Goal: Transaction & Acquisition: Book appointment/travel/reservation

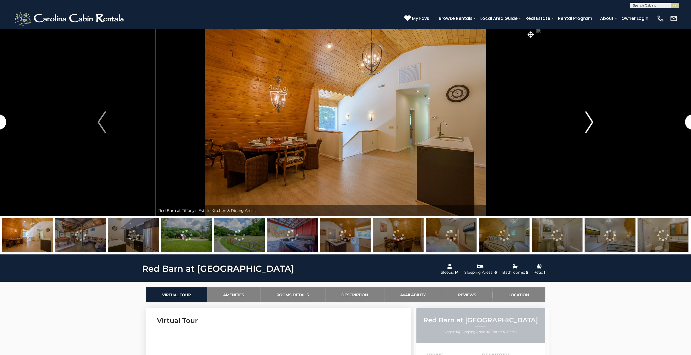
click at [596, 124] on button "Next" at bounding box center [590, 121] width 108 height 187
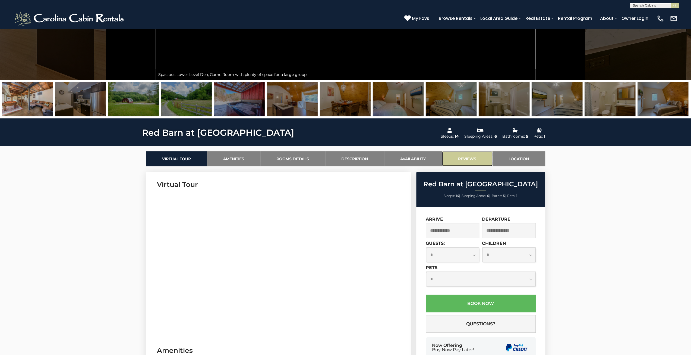
click at [462, 157] on link "Reviews" at bounding box center [467, 158] width 51 height 15
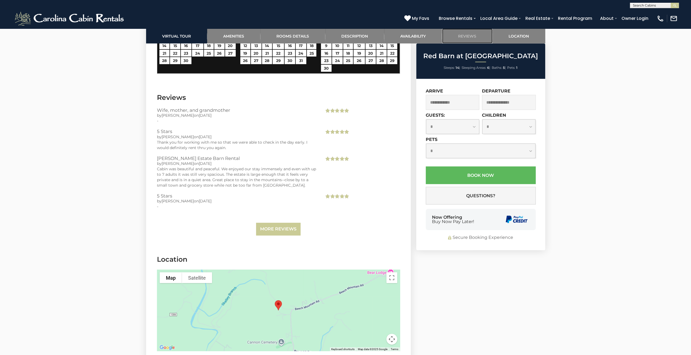
scroll to position [1305, 0]
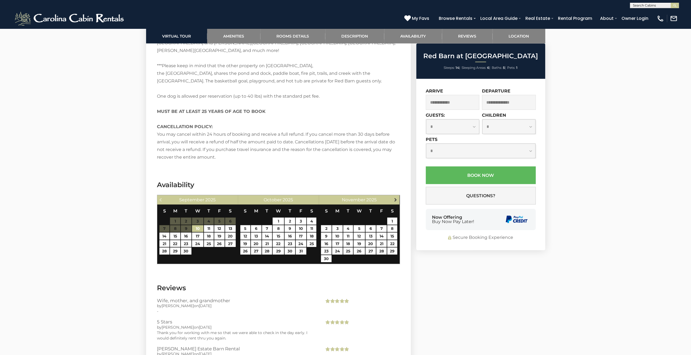
click at [397, 197] on span "Next" at bounding box center [396, 199] width 4 height 4
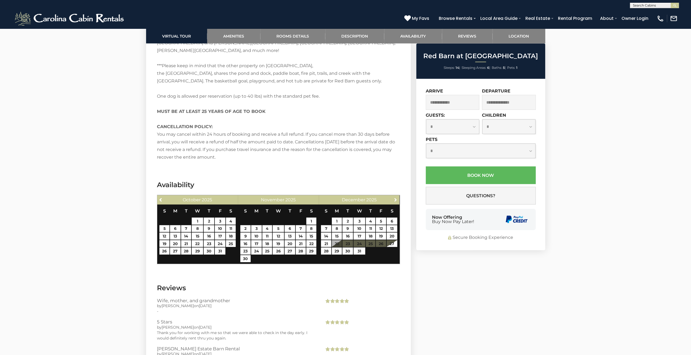
click at [397, 197] on span "Next" at bounding box center [396, 199] width 4 height 4
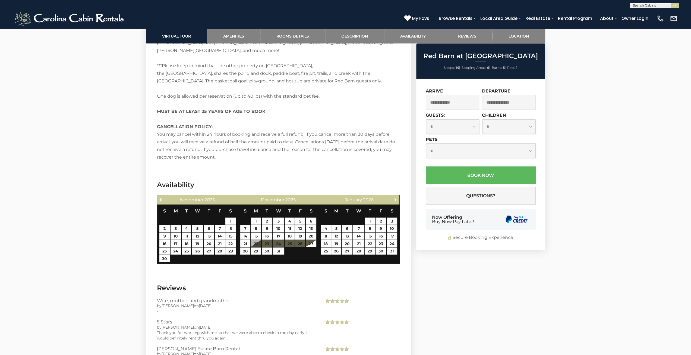
click at [397, 197] on span "Next" at bounding box center [396, 199] width 4 height 4
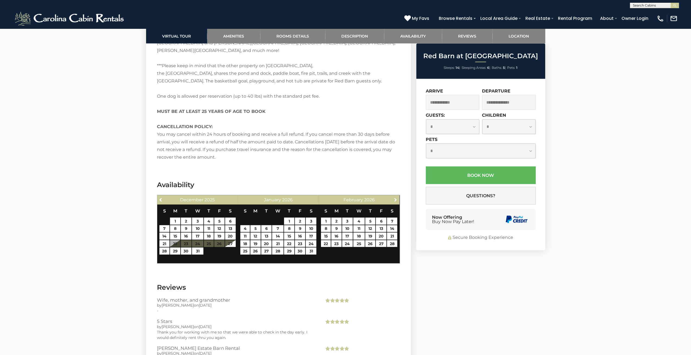
click at [397, 197] on span "Next" at bounding box center [396, 199] width 4 height 4
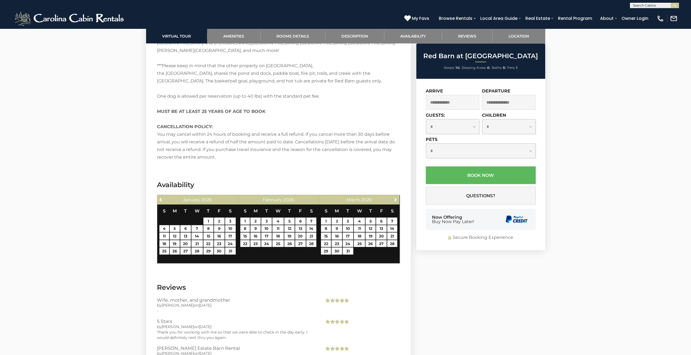
click at [397, 197] on span "Next" at bounding box center [396, 199] width 4 height 4
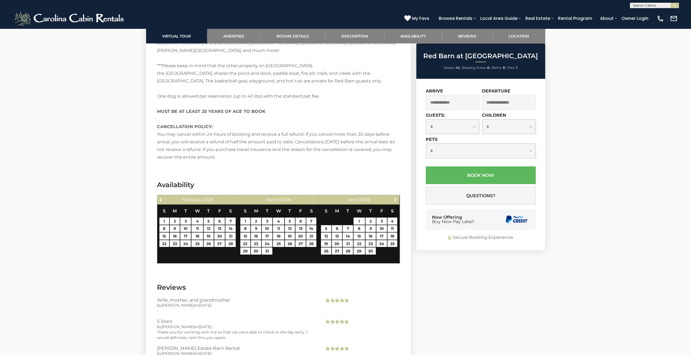
click at [397, 197] on span "Next" at bounding box center [396, 199] width 4 height 4
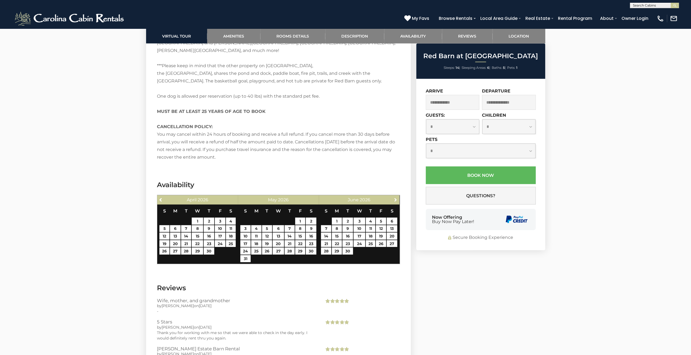
click at [397, 197] on span "Next" at bounding box center [396, 199] width 4 height 4
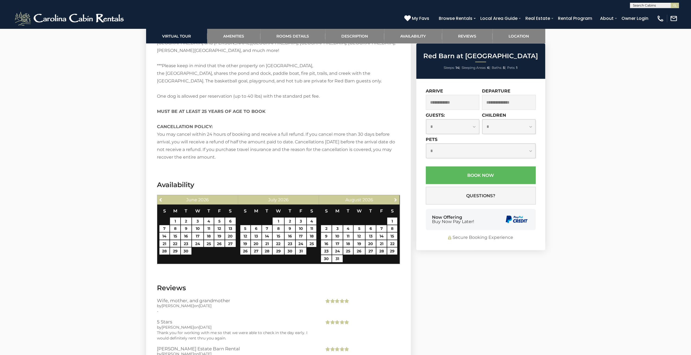
click at [397, 197] on span "Next" at bounding box center [396, 199] width 4 height 4
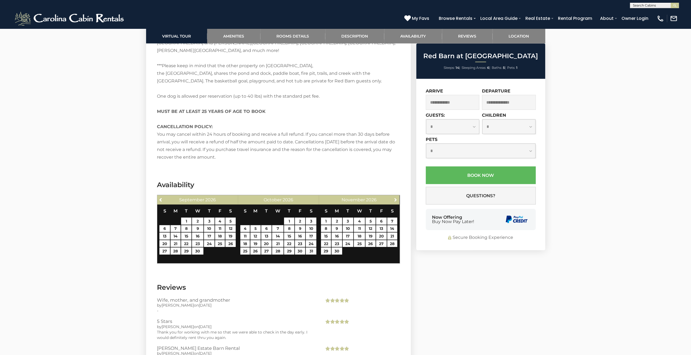
click at [397, 197] on span "Next" at bounding box center [396, 199] width 4 height 4
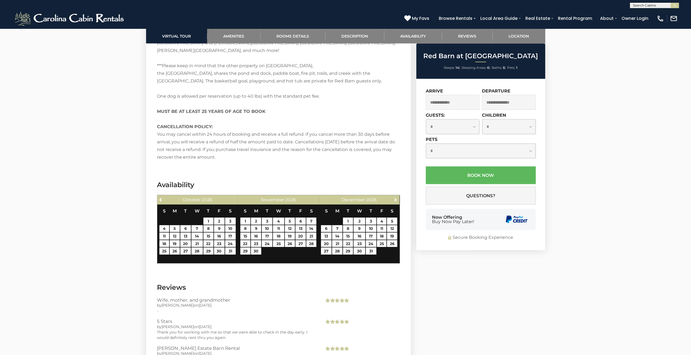
click at [397, 197] on span "Next" at bounding box center [396, 199] width 4 height 4
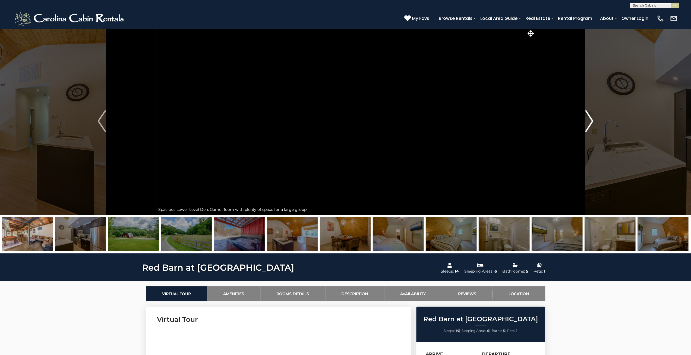
scroll to position [0, 0]
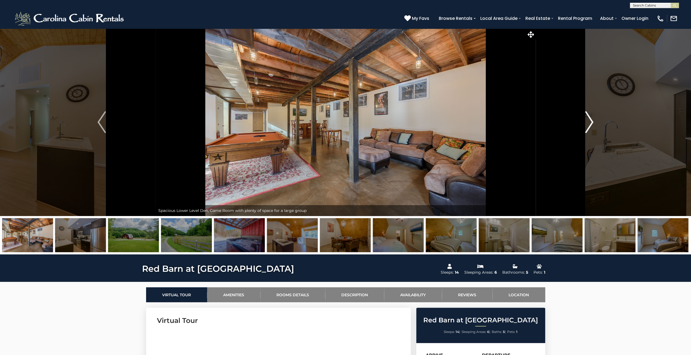
click at [590, 127] on img "Next" at bounding box center [589, 122] width 8 height 22
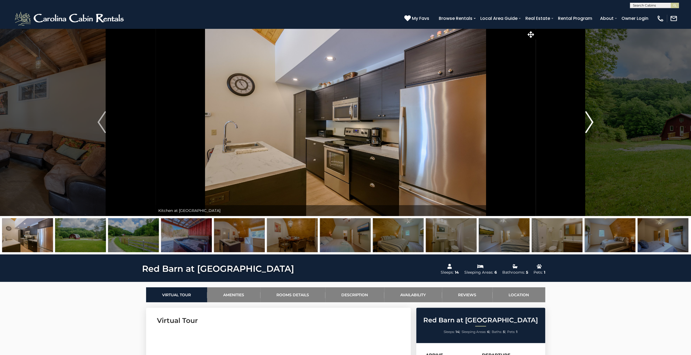
click at [590, 127] on img "Next" at bounding box center [589, 122] width 8 height 22
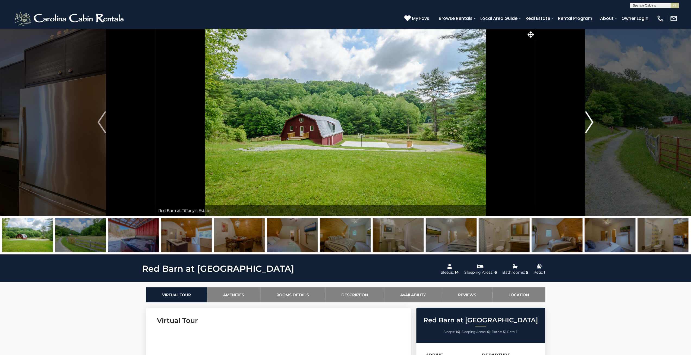
click at [590, 127] on img "Next" at bounding box center [589, 122] width 8 height 22
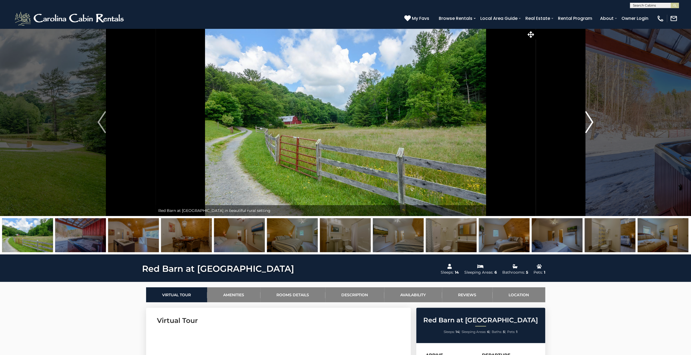
click at [590, 127] on img "Next" at bounding box center [589, 122] width 8 height 22
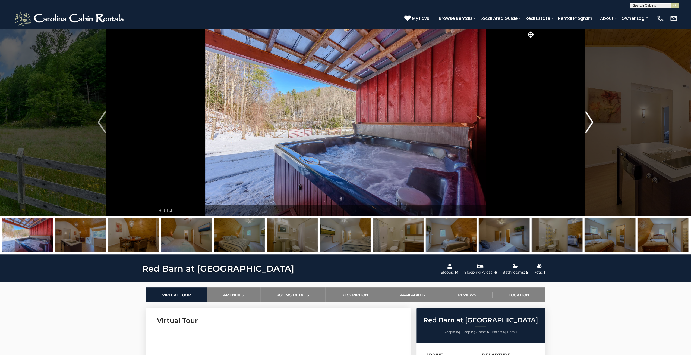
click at [590, 127] on img "Next" at bounding box center [589, 122] width 8 height 22
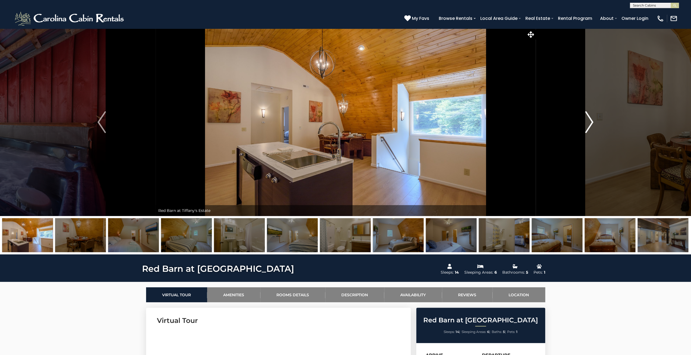
click at [590, 127] on img "Next" at bounding box center [589, 122] width 8 height 22
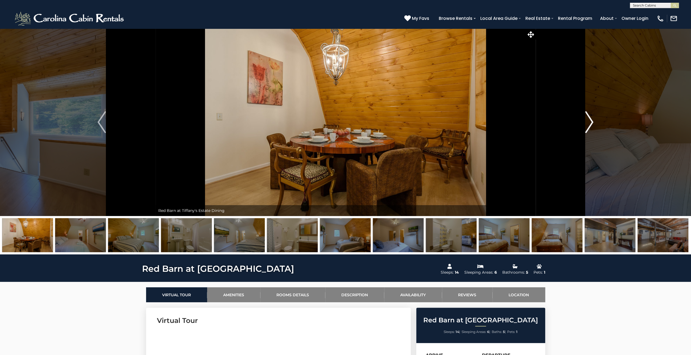
click at [590, 127] on img "Next" at bounding box center [589, 122] width 8 height 22
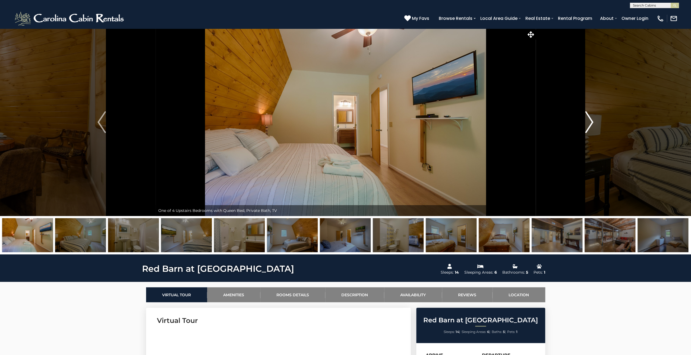
click at [590, 127] on img "Next" at bounding box center [589, 122] width 8 height 22
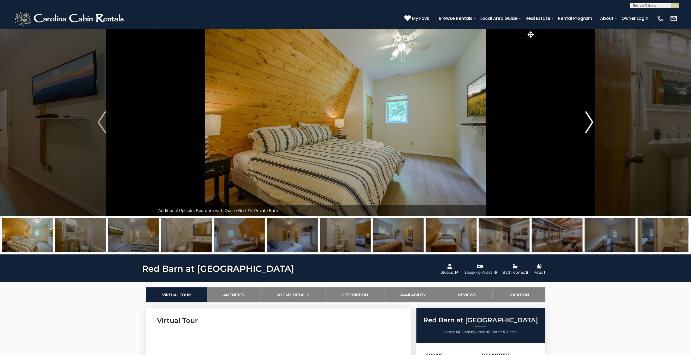
click at [590, 127] on img "Next" at bounding box center [589, 122] width 8 height 22
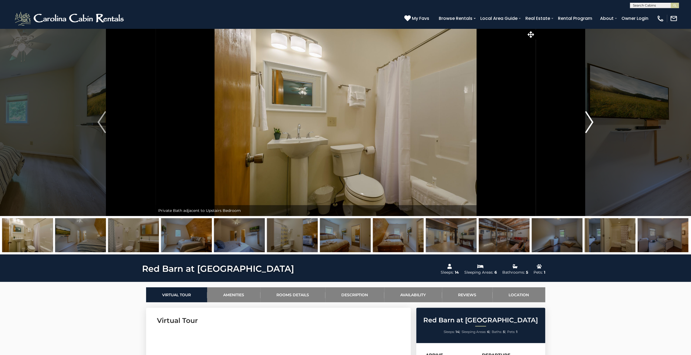
click at [590, 127] on img "Next" at bounding box center [589, 122] width 8 height 22
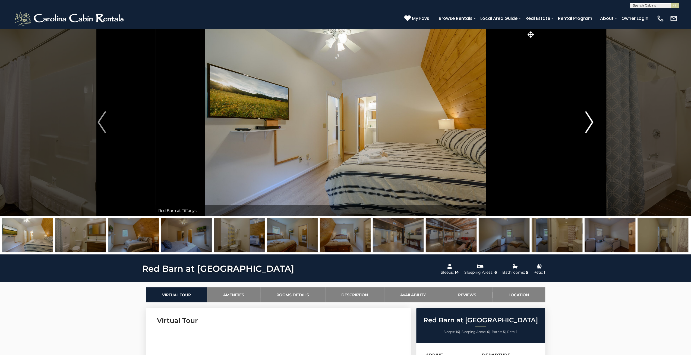
click at [590, 127] on img "Next" at bounding box center [589, 122] width 8 height 22
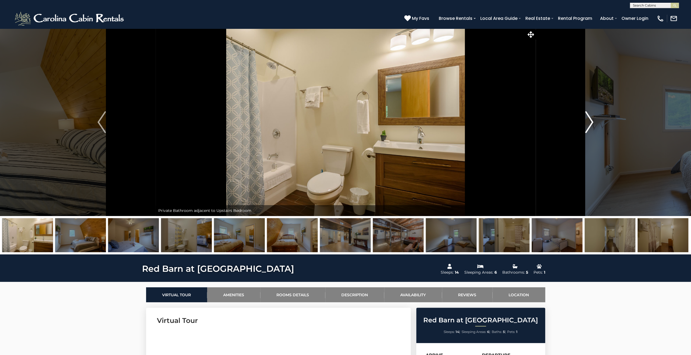
click at [590, 127] on img "Next" at bounding box center [589, 122] width 8 height 22
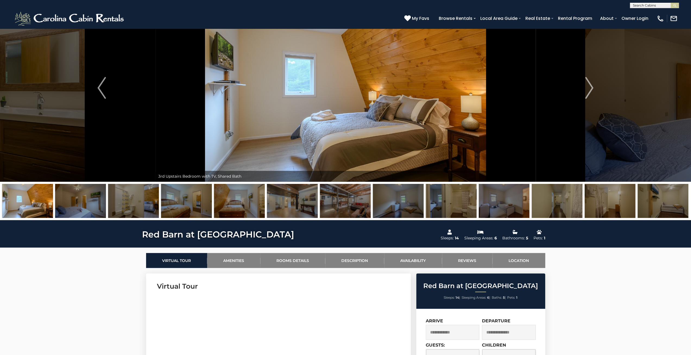
scroll to position [82, 0]
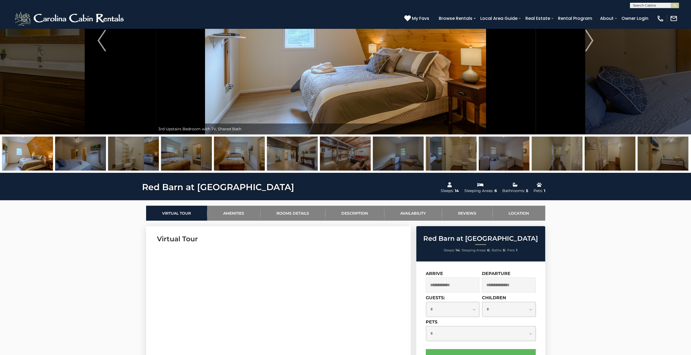
click at [462, 281] on input "text" at bounding box center [453, 284] width 54 height 15
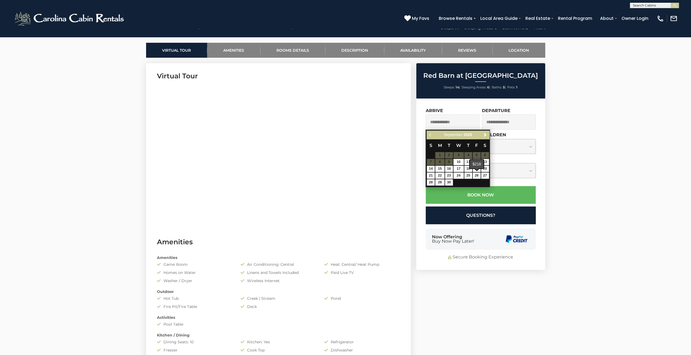
scroll to position [245, 0]
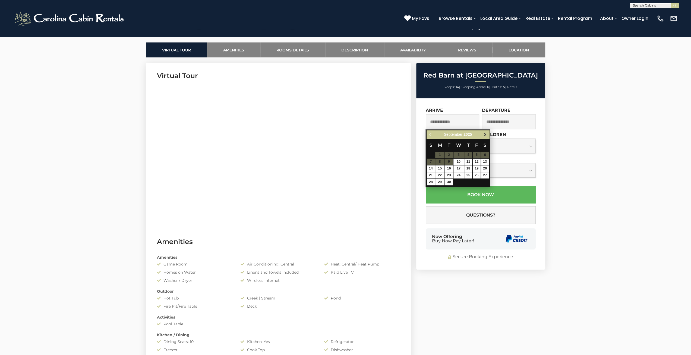
click at [488, 133] on link "Next" at bounding box center [485, 134] width 7 height 7
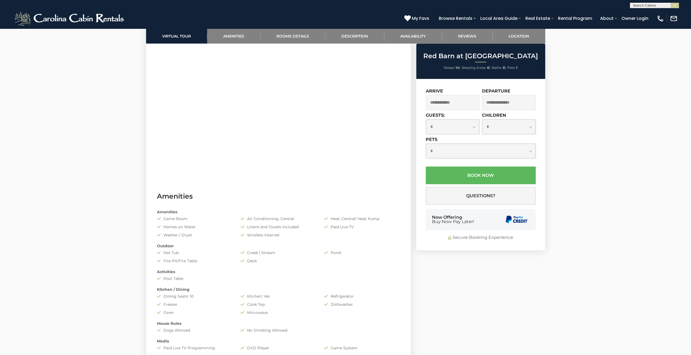
scroll to position [353, 0]
